Goal: Task Accomplishment & Management: Manage account settings

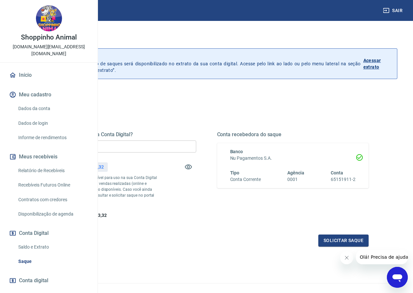
click at [196, 143] on input "R$ 0,00" at bounding box center [120, 146] width 152 height 12
type input "R$ 1.623,32"
click at [248, 212] on div "Quanto deseja sacar da Conta Digital? R$ 1.623,32 ​ Saldo total*: R$ 1.623,32 *…" at bounding box center [206, 175] width 324 height 88
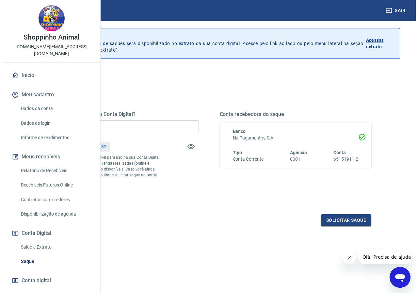
scroll to position [42, 0]
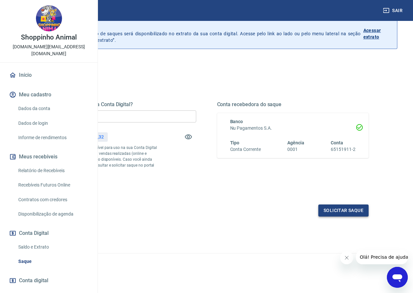
click at [341, 208] on button "Solicitar saque" at bounding box center [343, 210] width 50 height 12
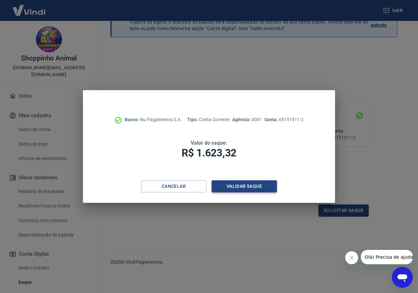
click at [253, 192] on button "Validar saque" at bounding box center [244, 186] width 65 height 12
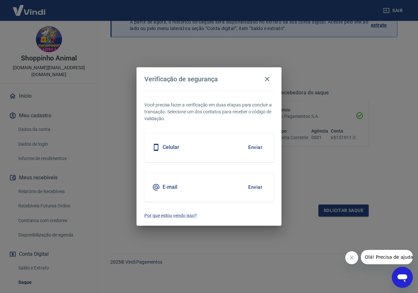
click at [354, 260] on button "Fechar mensagem da empresa" at bounding box center [351, 257] width 13 height 13
click at [253, 149] on button "Enviar" at bounding box center [255, 147] width 21 height 14
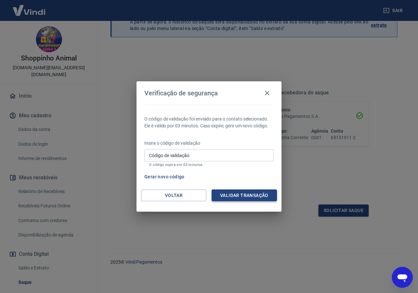
click at [247, 191] on button "Validar transação" at bounding box center [244, 195] width 65 height 12
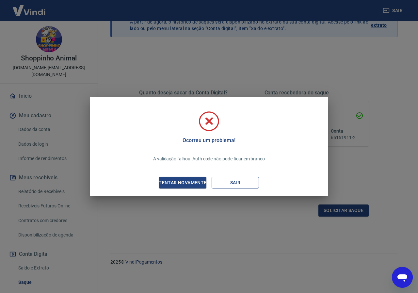
click at [227, 183] on button "Sair" at bounding box center [235, 183] width 47 height 12
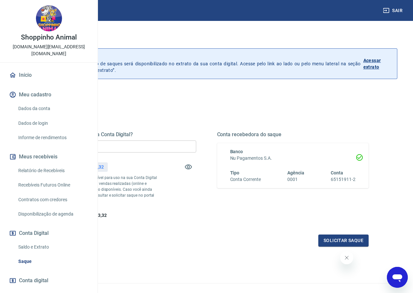
click at [196, 144] on input "R$ 0,00" at bounding box center [120, 146] width 152 height 12
click at [343, 259] on button "Fechar mensagem da empresa" at bounding box center [346, 257] width 13 height 13
click at [196, 149] on input "R$ 0,00" at bounding box center [120, 146] width 152 height 12
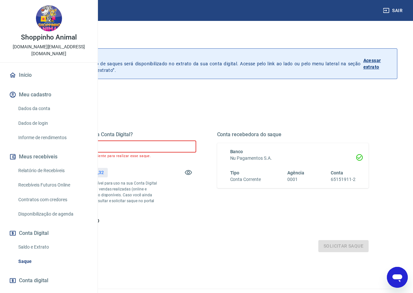
click at [216, 121] on div "Quanto deseja sacar da Conta Digital? R$ 1.632,32 ​ Você não possui saldo sufic…" at bounding box center [206, 184] width 324 height 136
drag, startPoint x: 179, startPoint y: 146, endPoint x: 64, endPoint y: 146, distance: 115.3
click at [64, 146] on div "Sair Shoppinho Animal atendimento.s.a.pet@gmail.com Início Meu cadastro Dados d…" at bounding box center [206, 146] width 413 height 293
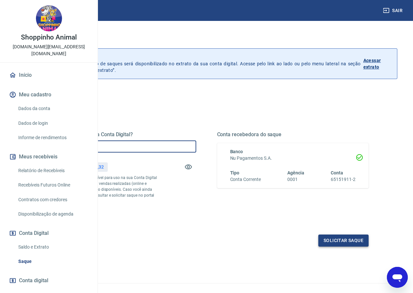
type input "R$ 1.623,32"
click at [327, 247] on button "Solicitar saque" at bounding box center [343, 240] width 50 height 12
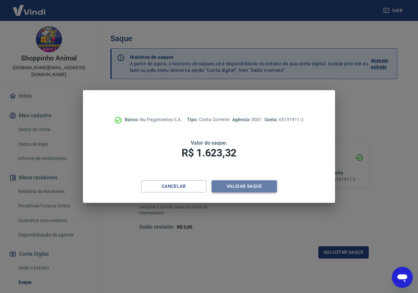
click at [233, 187] on button "Validar saque" at bounding box center [244, 186] width 65 height 12
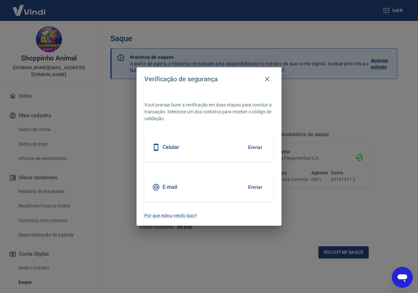
click at [260, 190] on button "Enviar" at bounding box center [255, 187] width 21 height 14
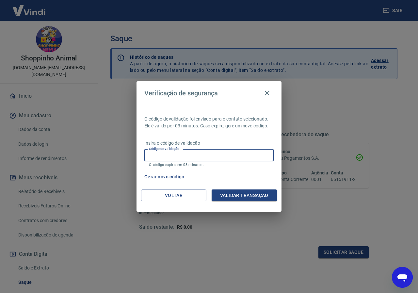
click at [166, 154] on input "Código de validação" at bounding box center [208, 155] width 129 height 12
type input "168642"
click at [223, 196] on button "Validar transação" at bounding box center [244, 195] width 65 height 12
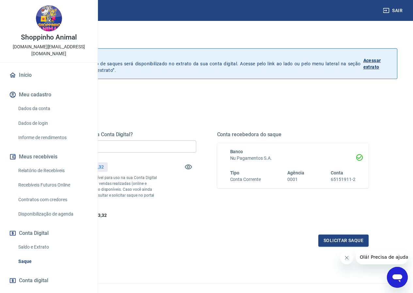
click at [194, 153] on div "Quanto deseja sacar da Conta Digital? R$ 0,00 ​ Saldo total*: R$ 1.623,32 *Corr…" at bounding box center [120, 175] width 152 height 88
click at [194, 150] on input "R$ 0,00" at bounding box center [120, 146] width 152 height 12
type input "R$ 1.623,32"
click at [348, 259] on icon "Fechar mensagem da empresa" at bounding box center [346, 257] width 3 height 3
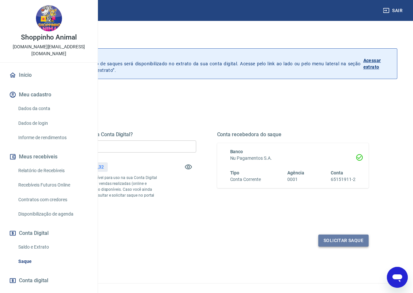
click at [333, 247] on button "Solicitar saque" at bounding box center [343, 240] width 50 height 12
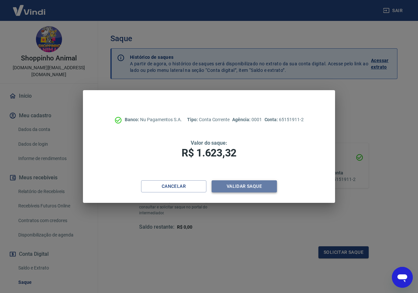
click at [251, 184] on button "Validar saque" at bounding box center [244, 186] width 65 height 12
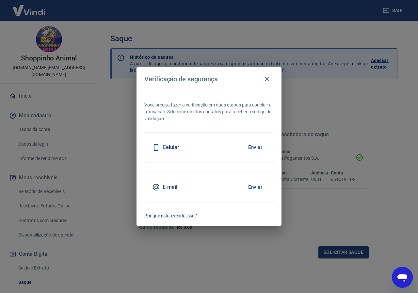
click at [252, 145] on button "Enviar" at bounding box center [255, 147] width 21 height 14
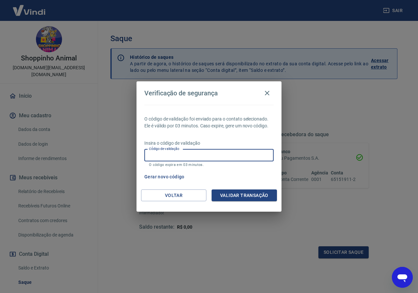
click at [236, 152] on input "Código de validação" at bounding box center [208, 155] width 129 height 12
click at [235, 141] on p "Insira o código de validação" at bounding box center [208, 143] width 129 height 7
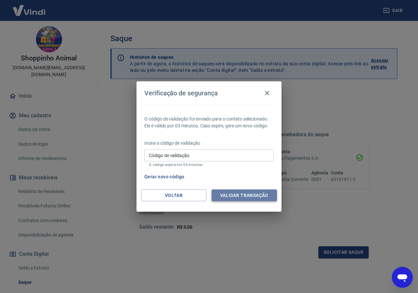
click at [232, 190] on button "Validar transação" at bounding box center [244, 195] width 65 height 12
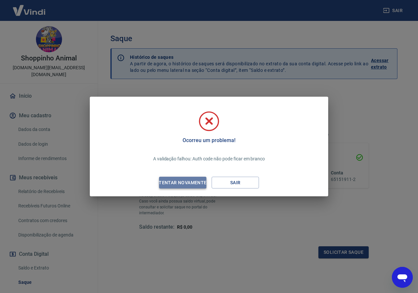
click at [203, 181] on div "Tentar novamente" at bounding box center [182, 183] width 63 height 8
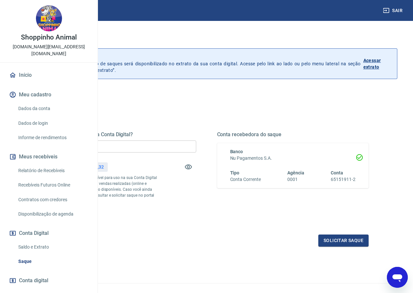
drag, startPoint x: 37, startPoint y: 123, endPoint x: 86, endPoint y: 114, distance: 50.1
click at [37, 115] on link "Dados da conta" at bounding box center [53, 108] width 74 height 13
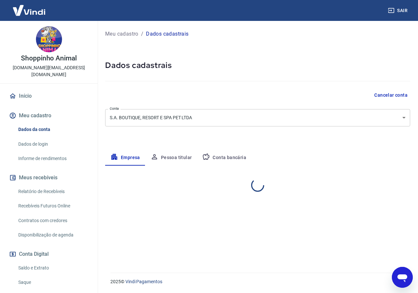
select select "SP"
select select "business"
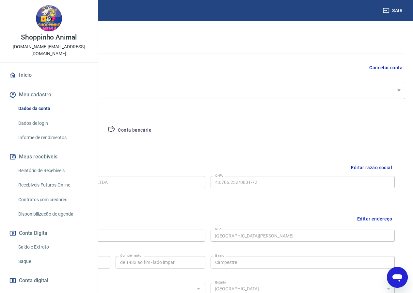
scroll to position [15, 0]
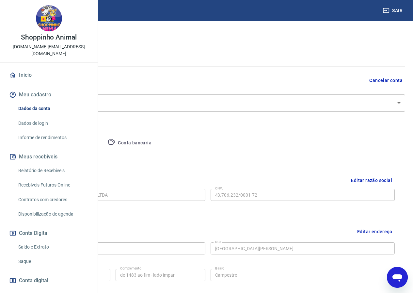
click at [103, 143] on button "Pessoa titular" at bounding box center [77, 143] width 52 height 16
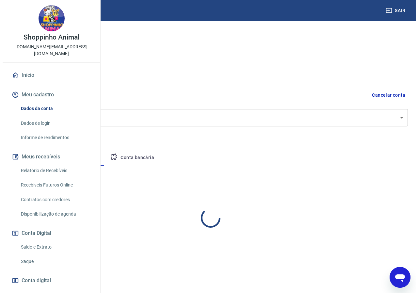
scroll to position [0, 0]
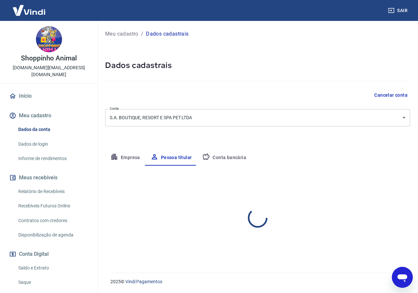
click at [401, 278] on icon "Abrir janela de mensagens" at bounding box center [402, 278] width 10 height 8
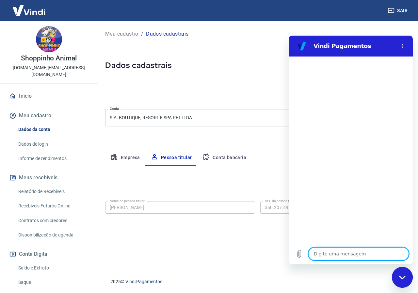
type textarea "x"
